Goal: Find specific page/section: Find specific page/section

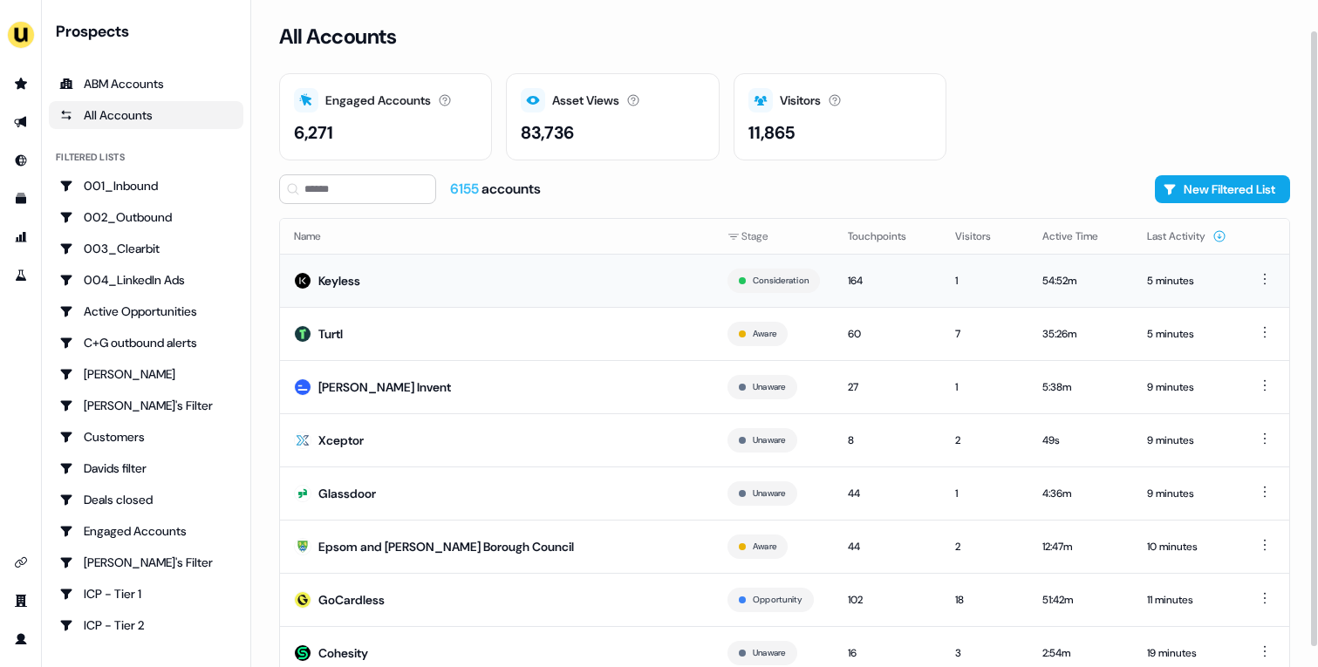
scroll to position [54, 0]
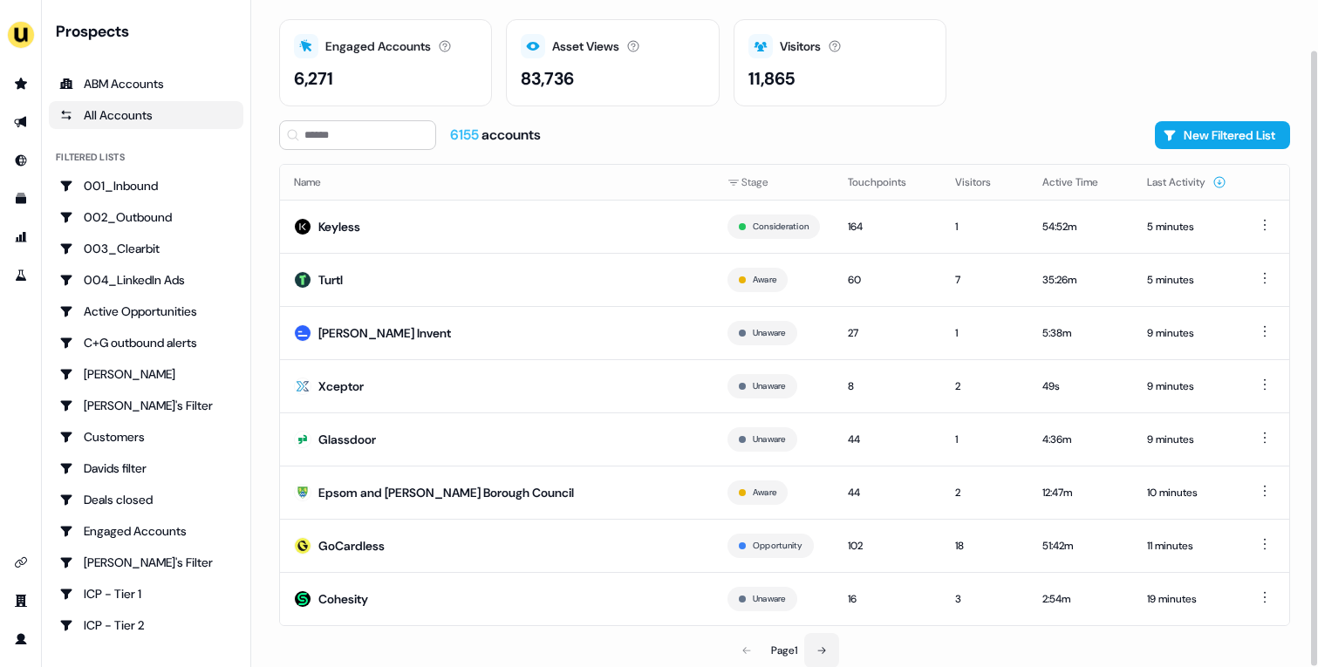
click at [822, 648] on icon at bounding box center [821, 650] width 10 height 10
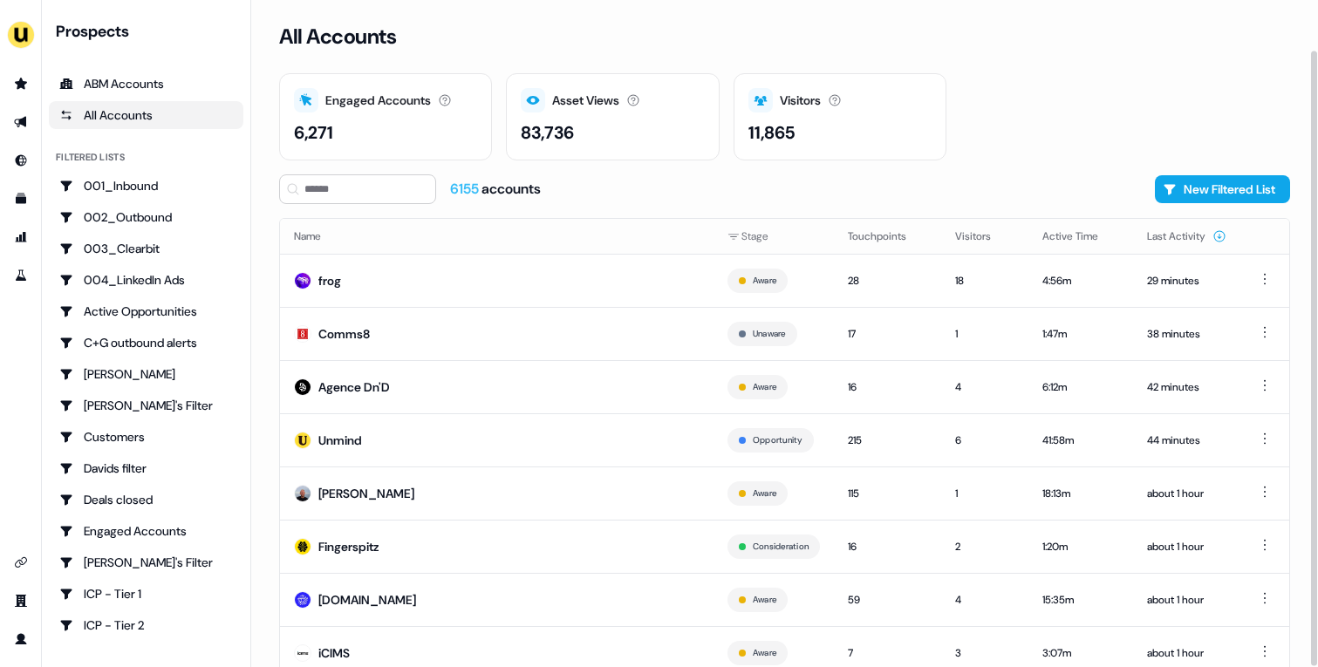
scroll to position [54, 0]
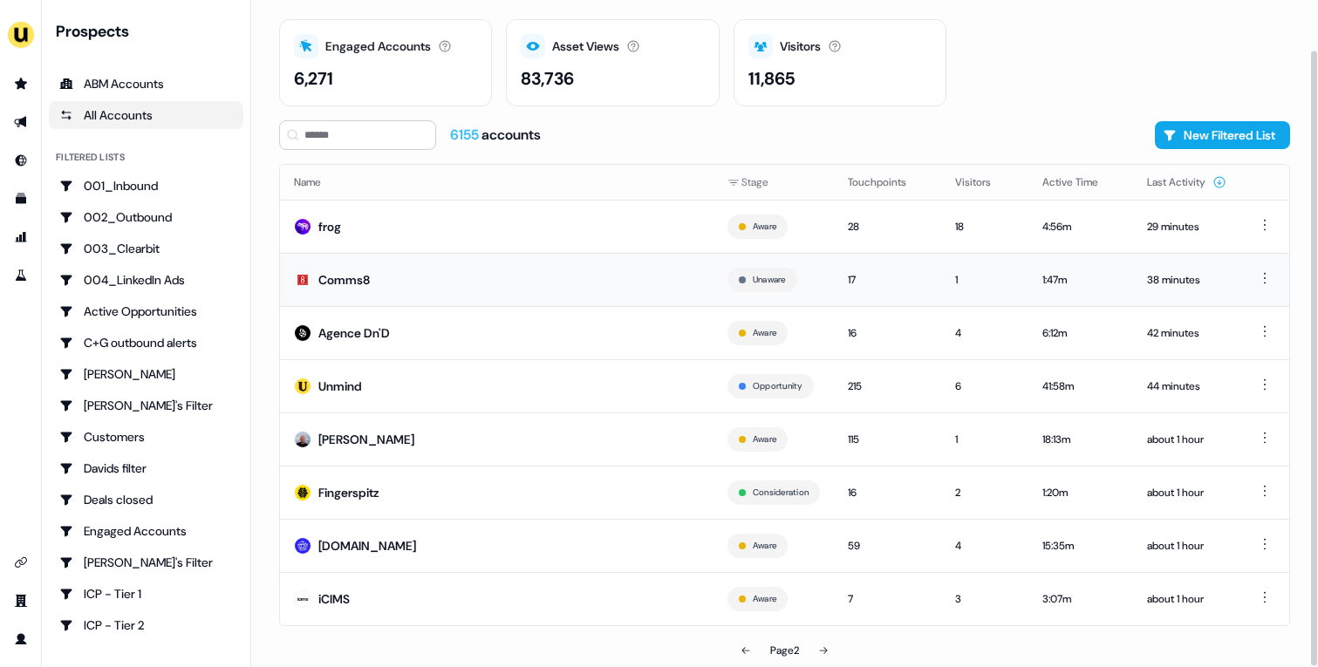
click at [426, 272] on td "Comms8" at bounding box center [496, 279] width 433 height 53
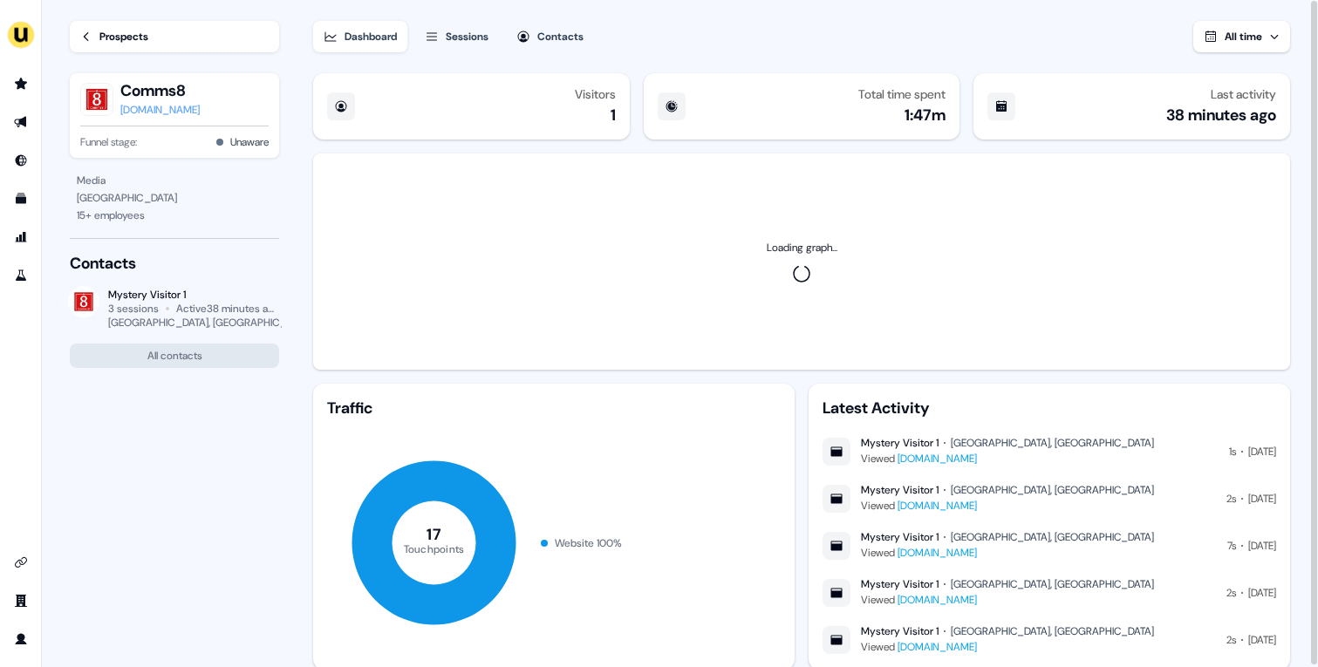
click at [136, 40] on div "Prospects" at bounding box center [123, 36] width 49 height 17
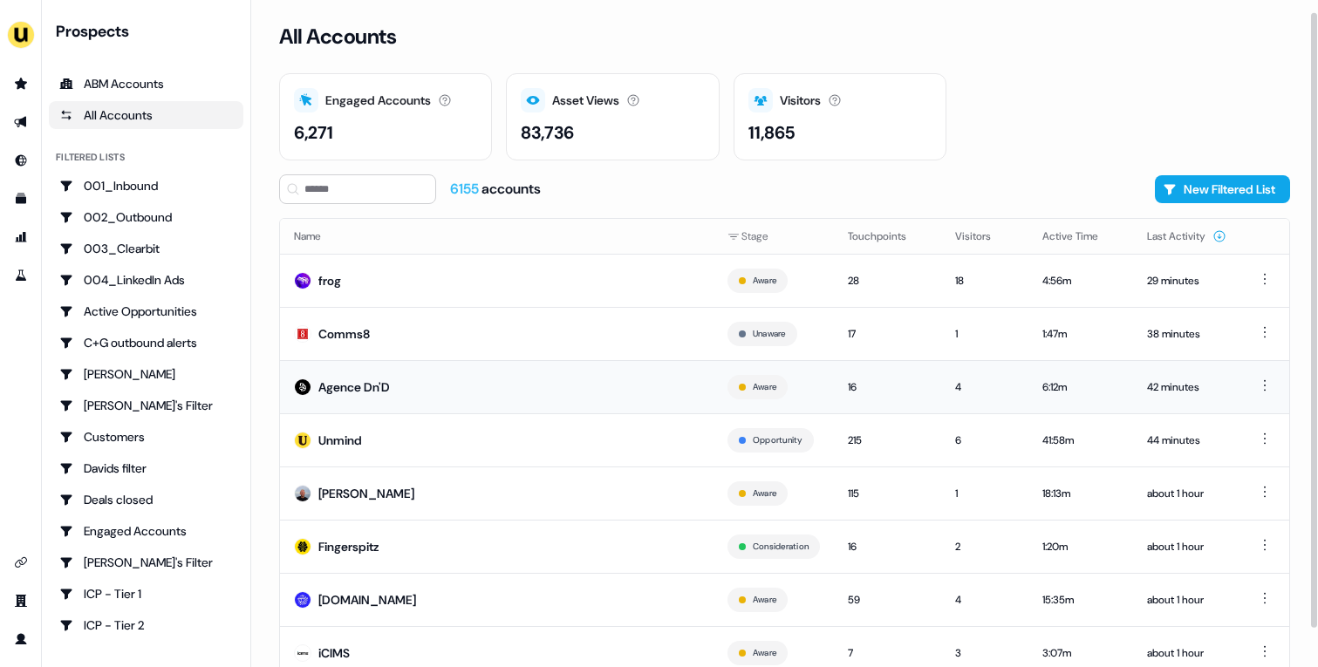
scroll to position [54, 0]
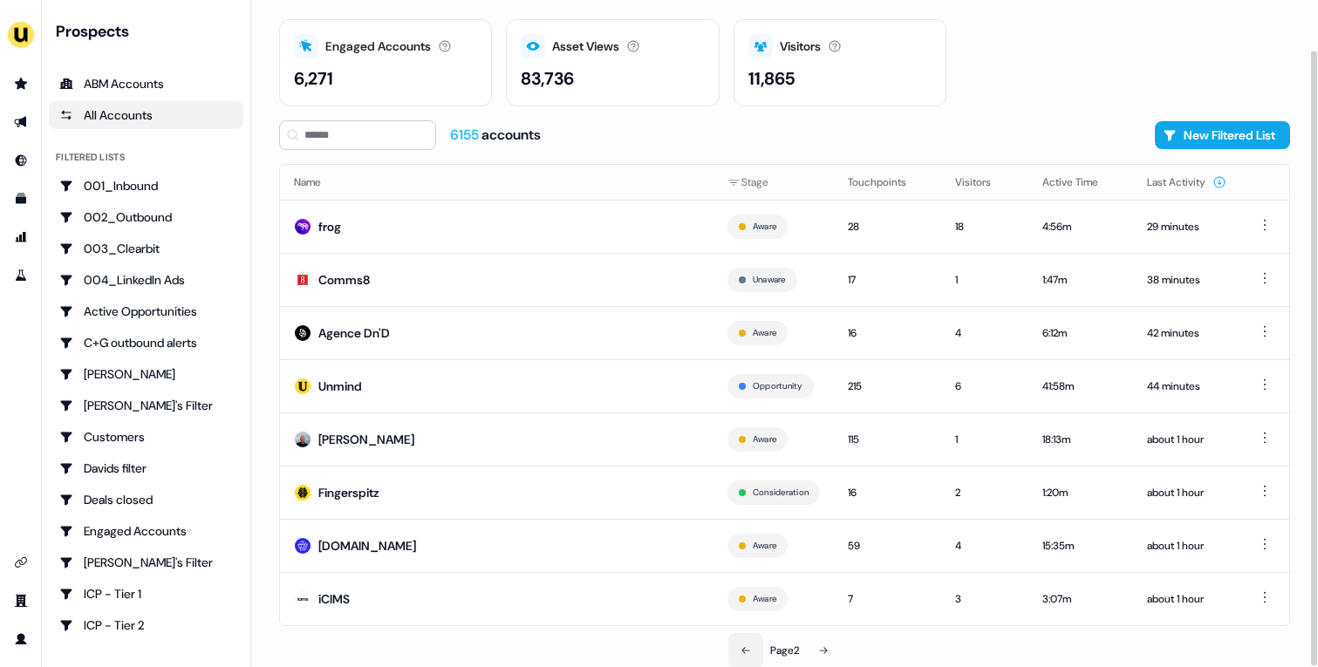
click at [743, 650] on icon at bounding box center [745, 650] width 10 height 10
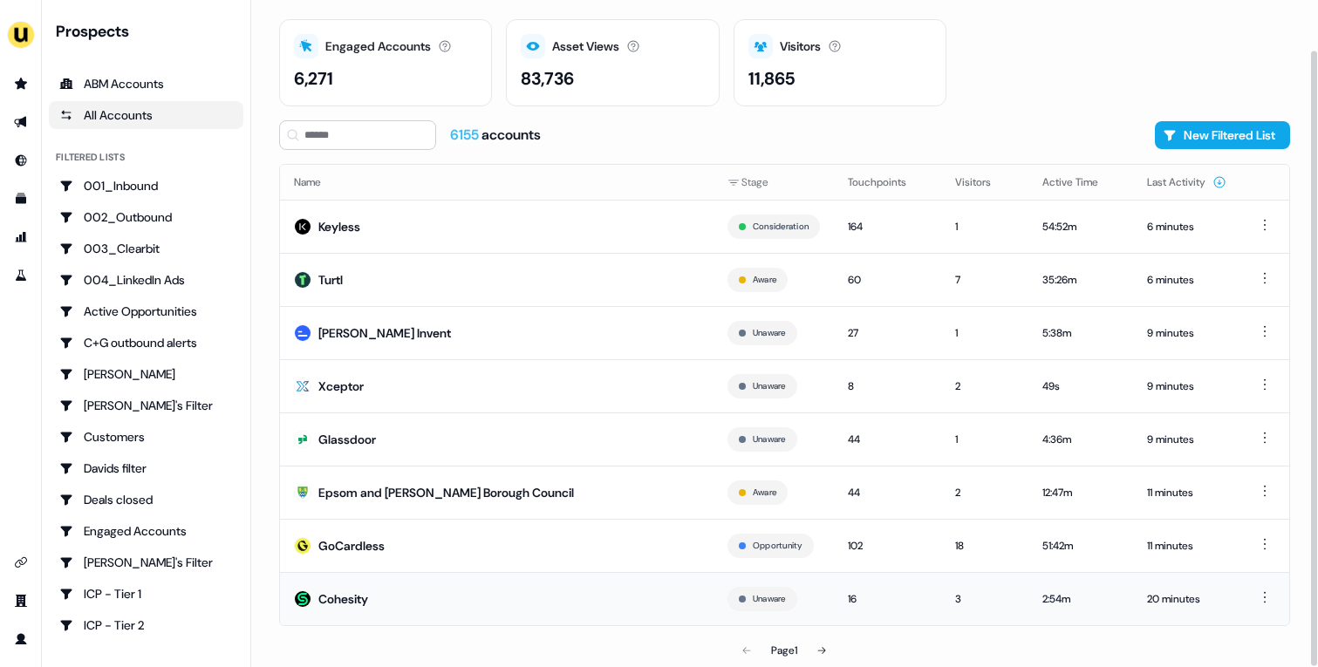
click at [472, 591] on td "Cohesity" at bounding box center [496, 598] width 433 height 53
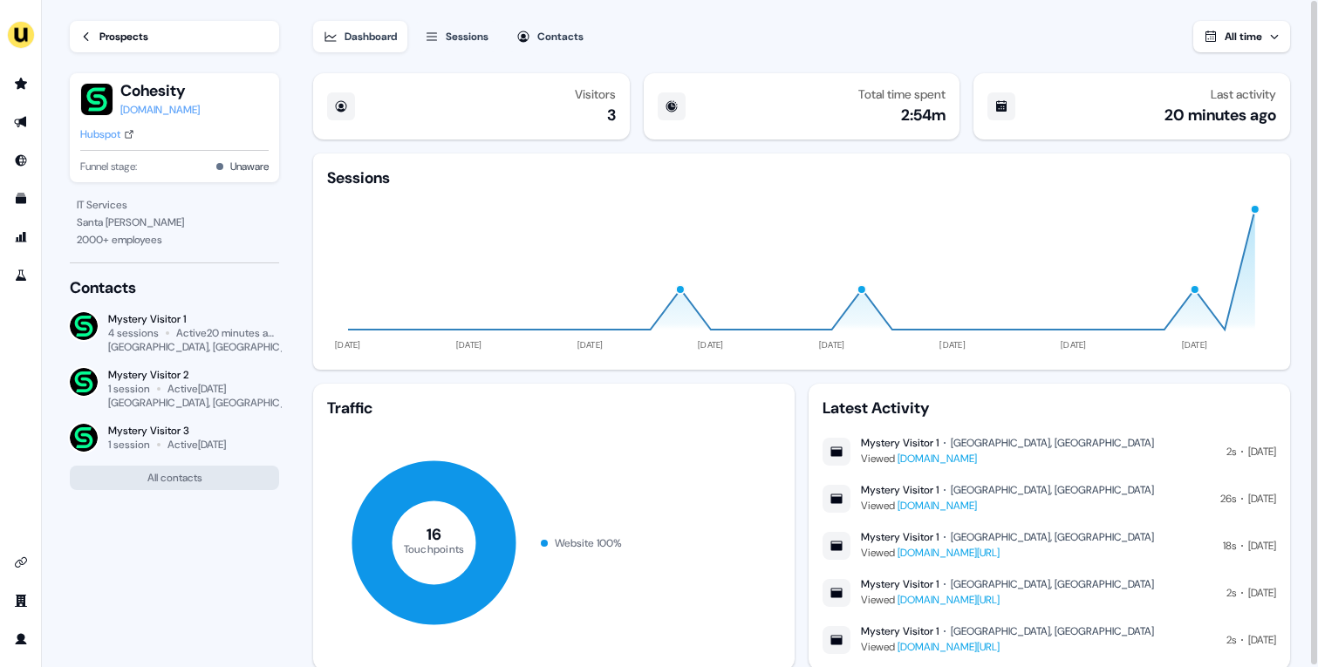
click at [124, 31] on div "Prospects" at bounding box center [123, 36] width 49 height 17
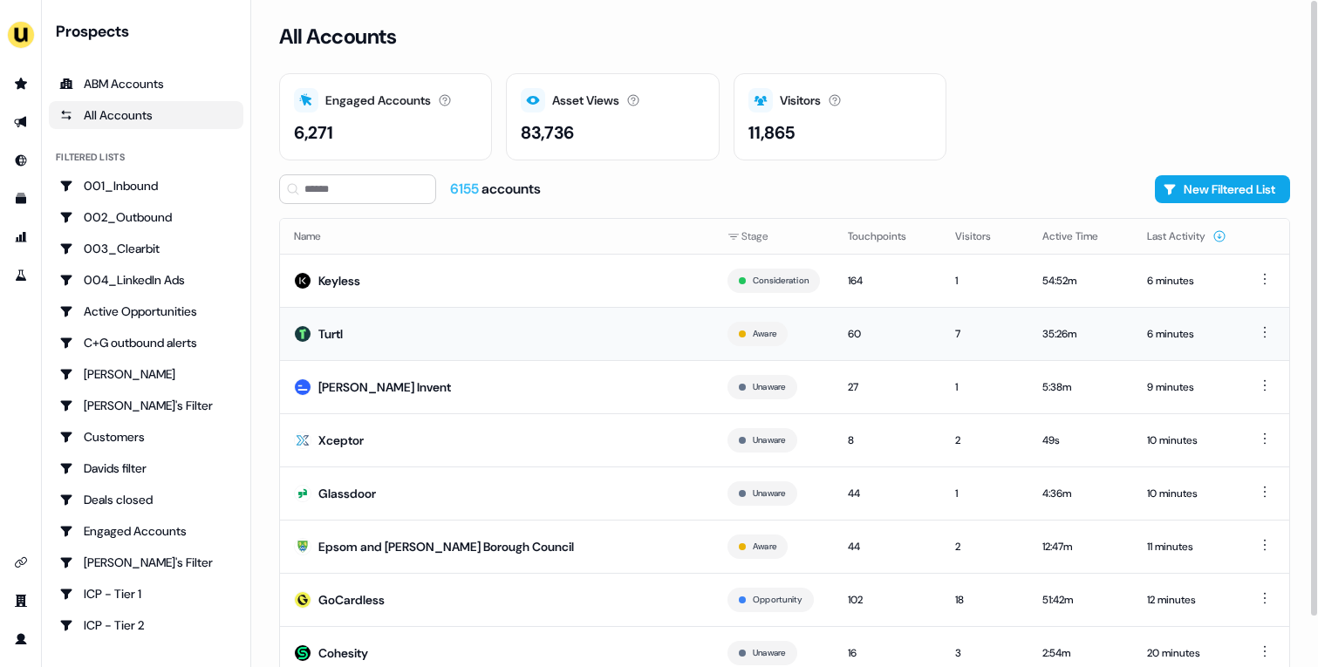
click at [513, 356] on td "Turtl" at bounding box center [496, 333] width 433 height 53
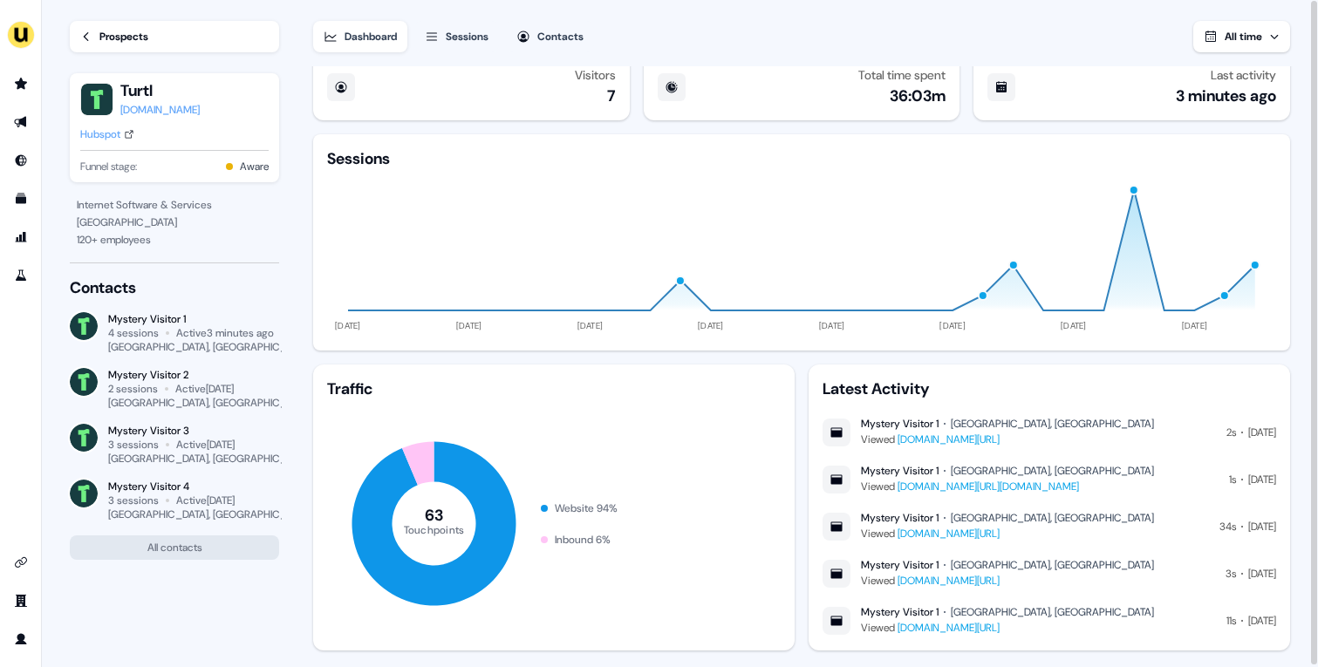
scroll to position [27, 0]
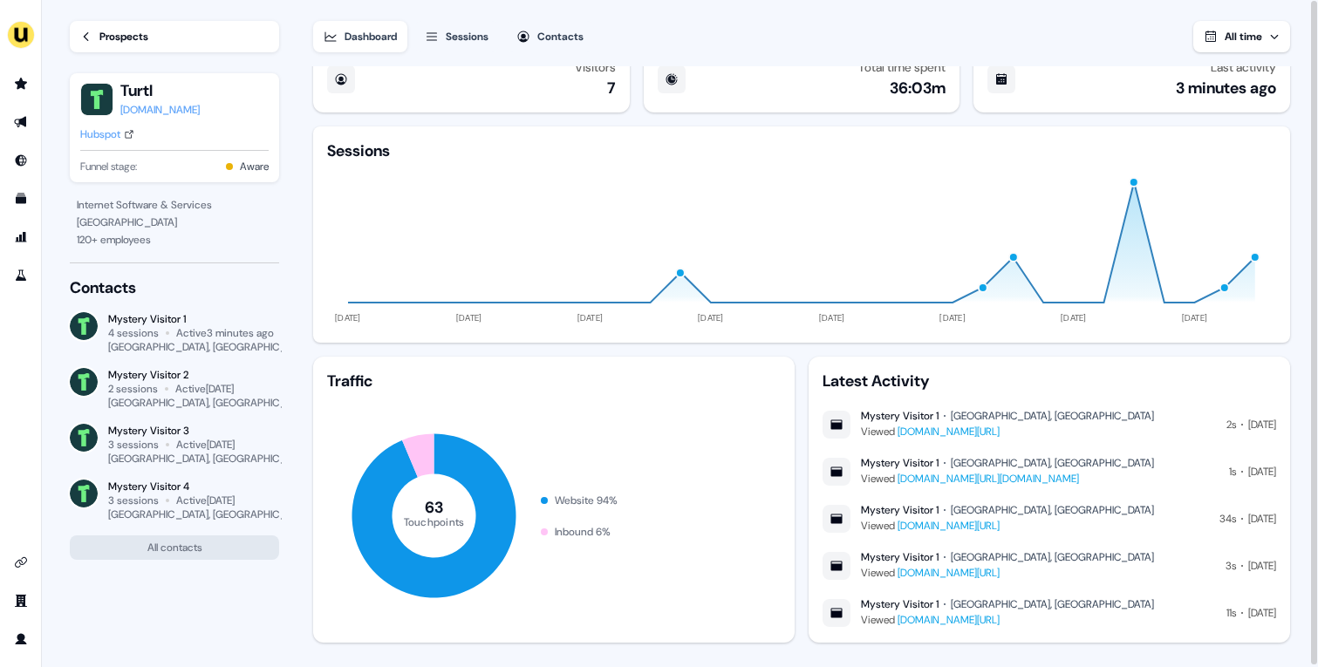
click at [476, 33] on div "Sessions" at bounding box center [467, 36] width 43 height 17
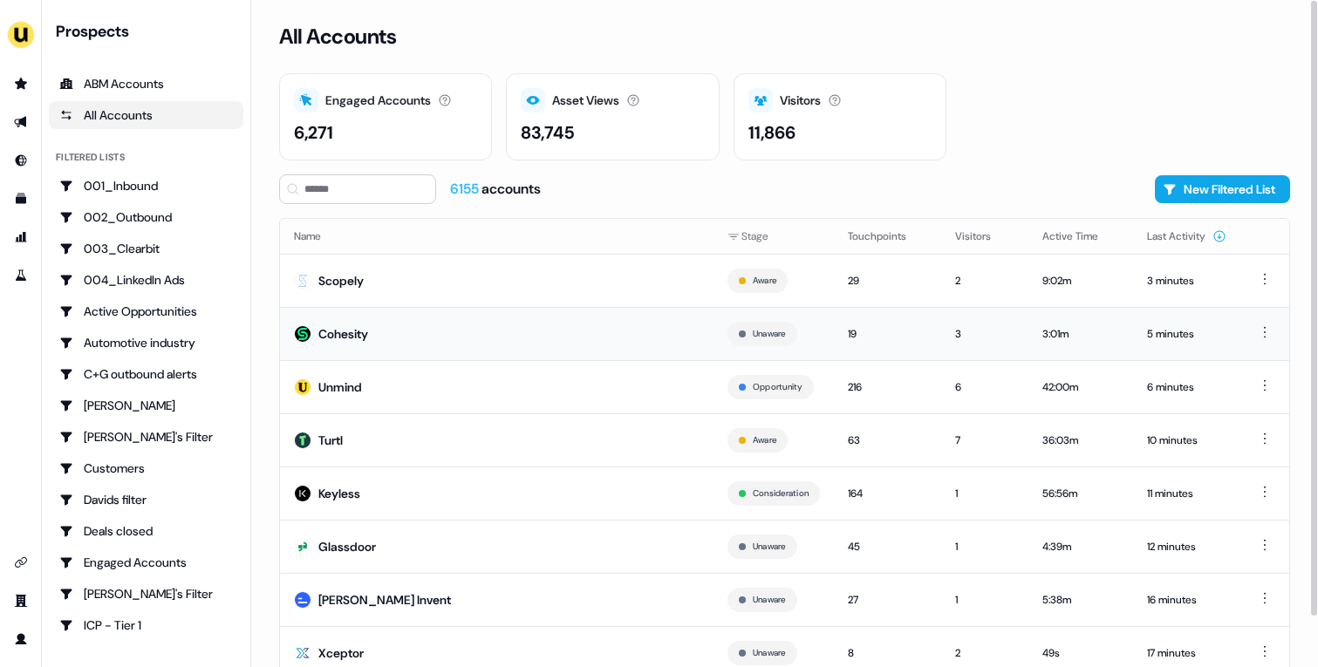
click at [406, 359] on td "Cohesity" at bounding box center [496, 333] width 433 height 53
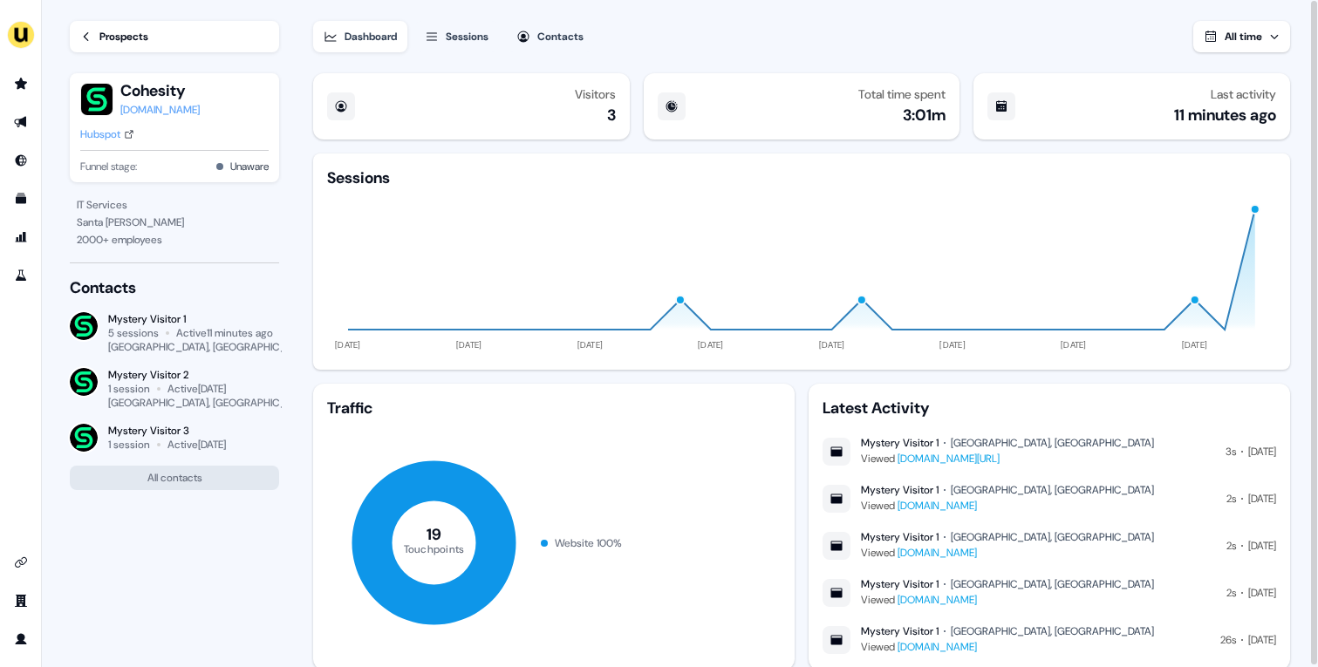
click at [114, 130] on div "Hubspot" at bounding box center [100, 134] width 40 height 17
